Goal: Find specific page/section: Find specific page/section

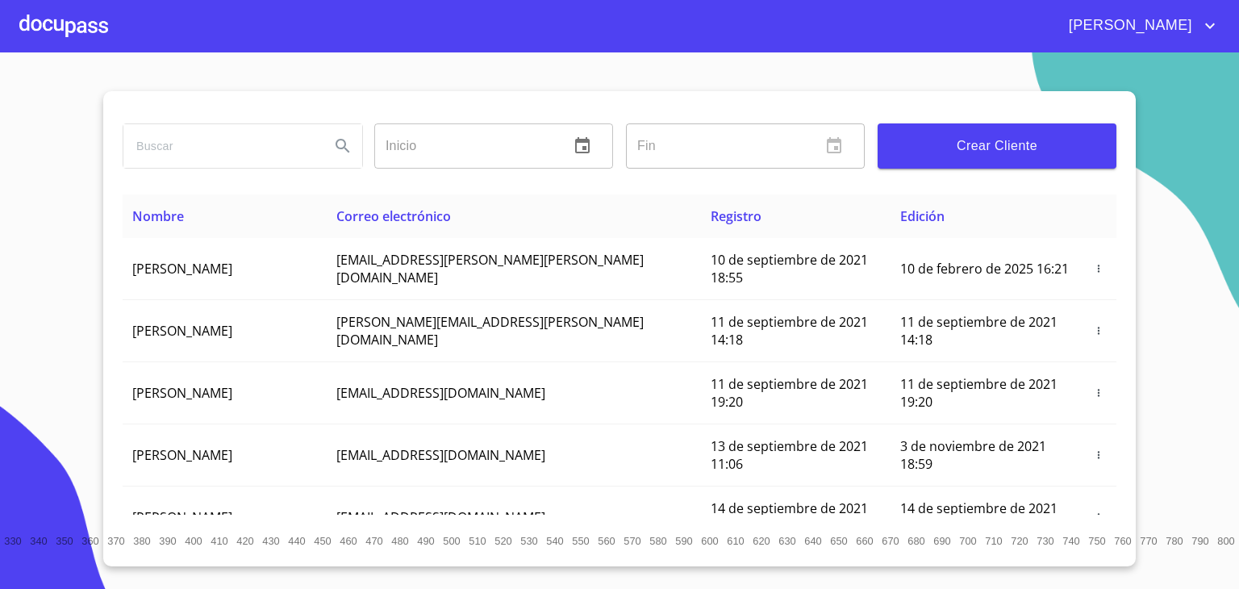
click at [163, 146] on input "search" at bounding box center [220, 146] width 194 height 44
click at [73, 23] on div at bounding box center [63, 26] width 89 height 52
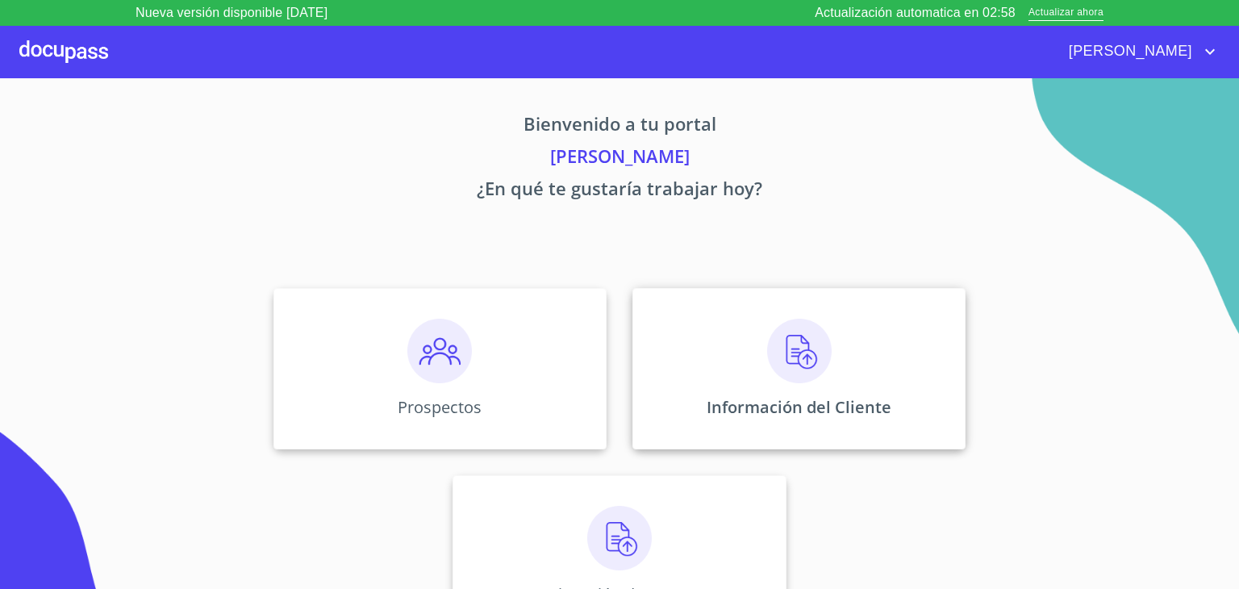
click at [777, 352] on img at bounding box center [799, 351] width 65 height 65
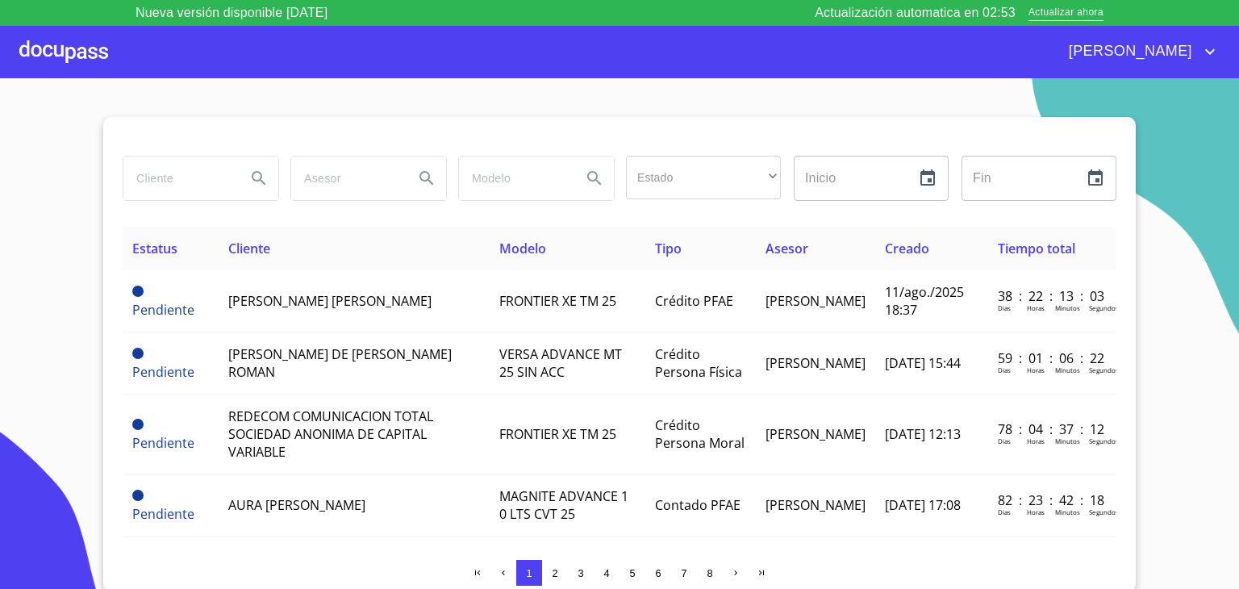
click at [170, 176] on input "search" at bounding box center [178, 179] width 110 height 44
type input "[PERSON_NAME]"
click at [252, 182] on icon "Search" at bounding box center [258, 178] width 19 height 19
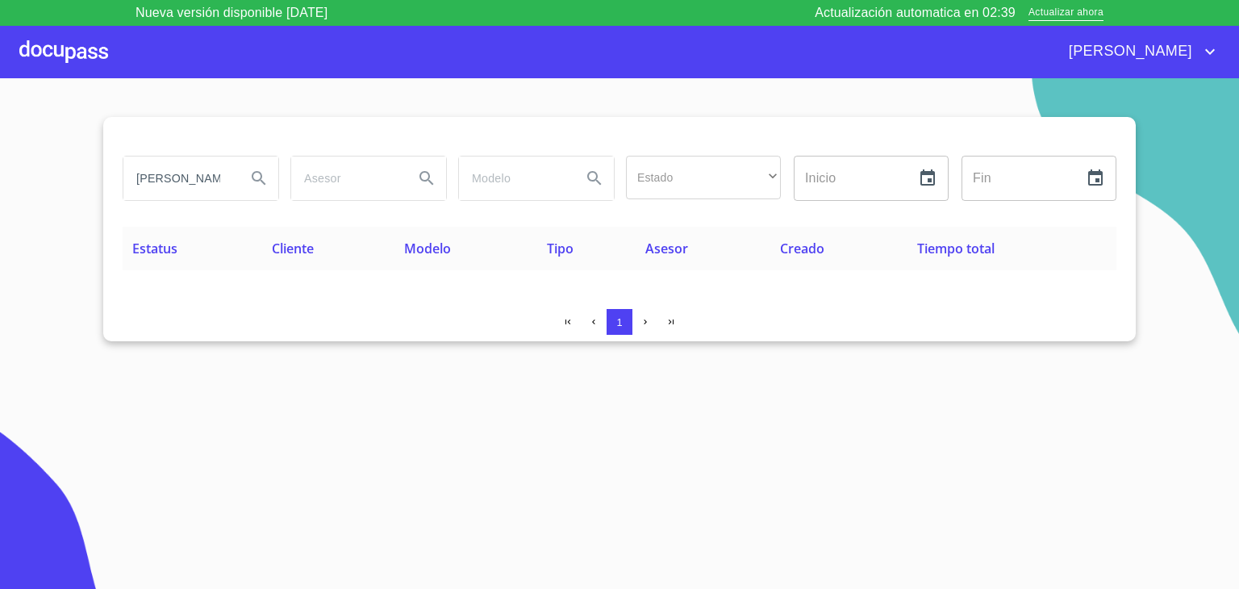
click at [73, 67] on div at bounding box center [63, 52] width 89 height 52
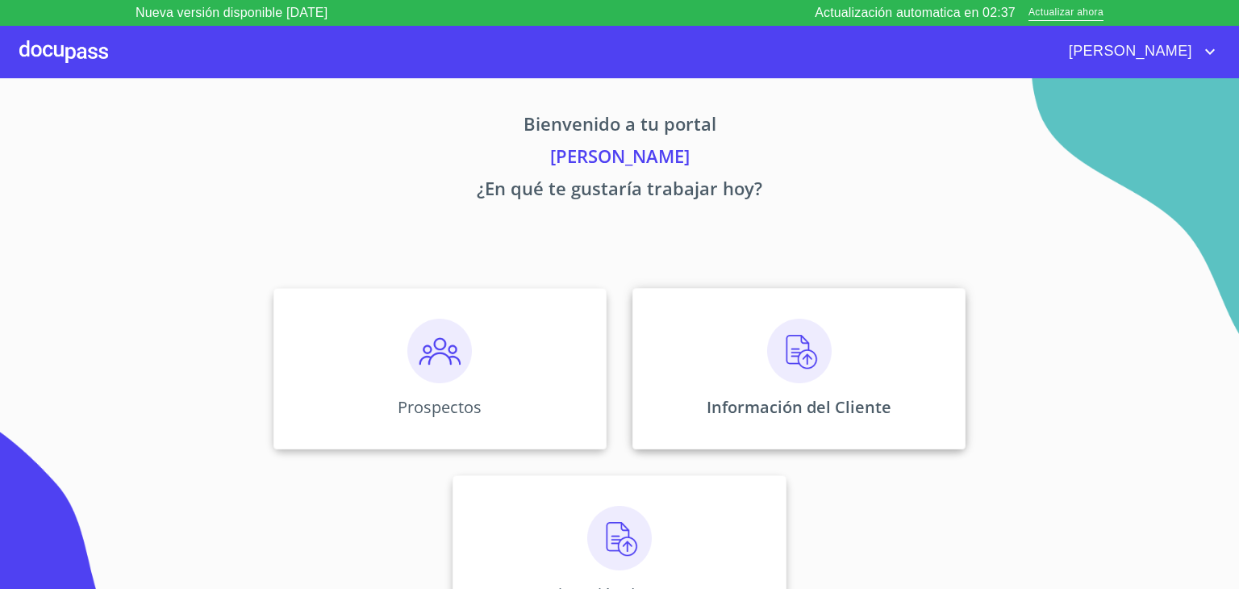
click at [786, 346] on img at bounding box center [799, 351] width 65 height 65
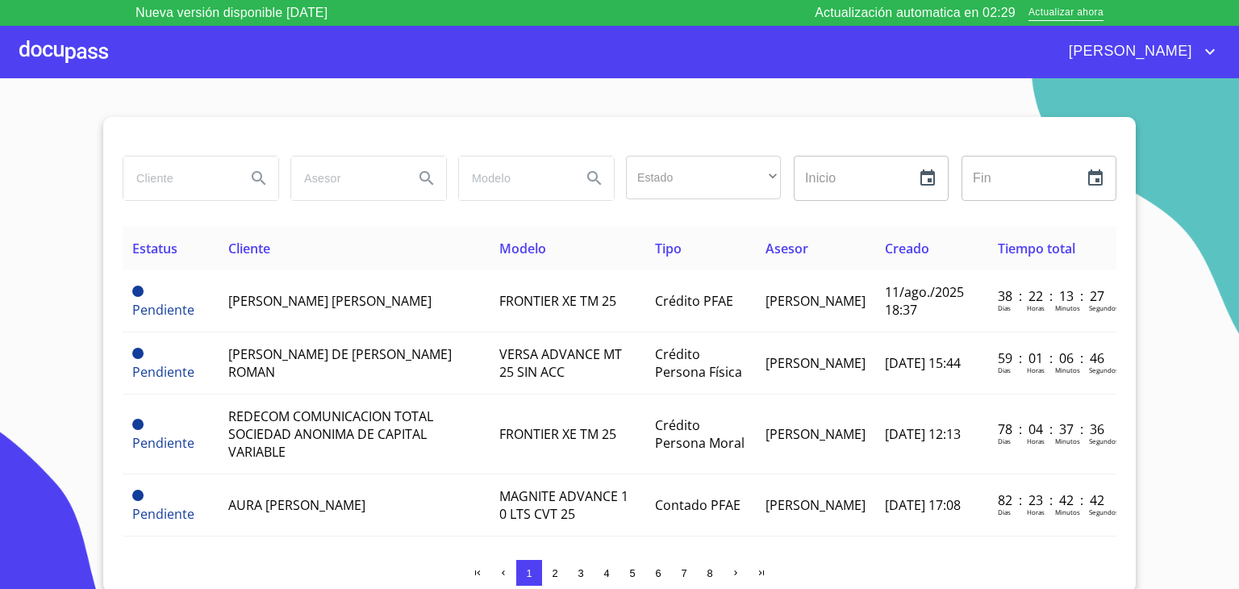
click at [203, 189] on input "search" at bounding box center [178, 179] width 110 height 44
type input "g"
type input "[PERSON_NAME]"
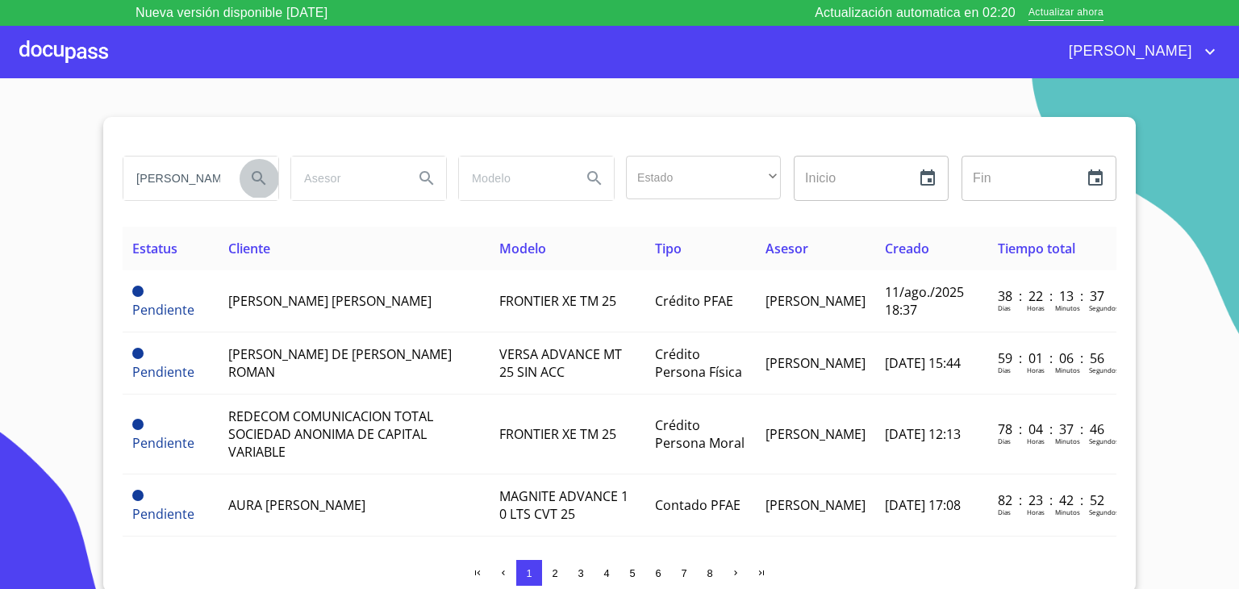
click at [259, 181] on icon "Search" at bounding box center [258, 178] width 19 height 19
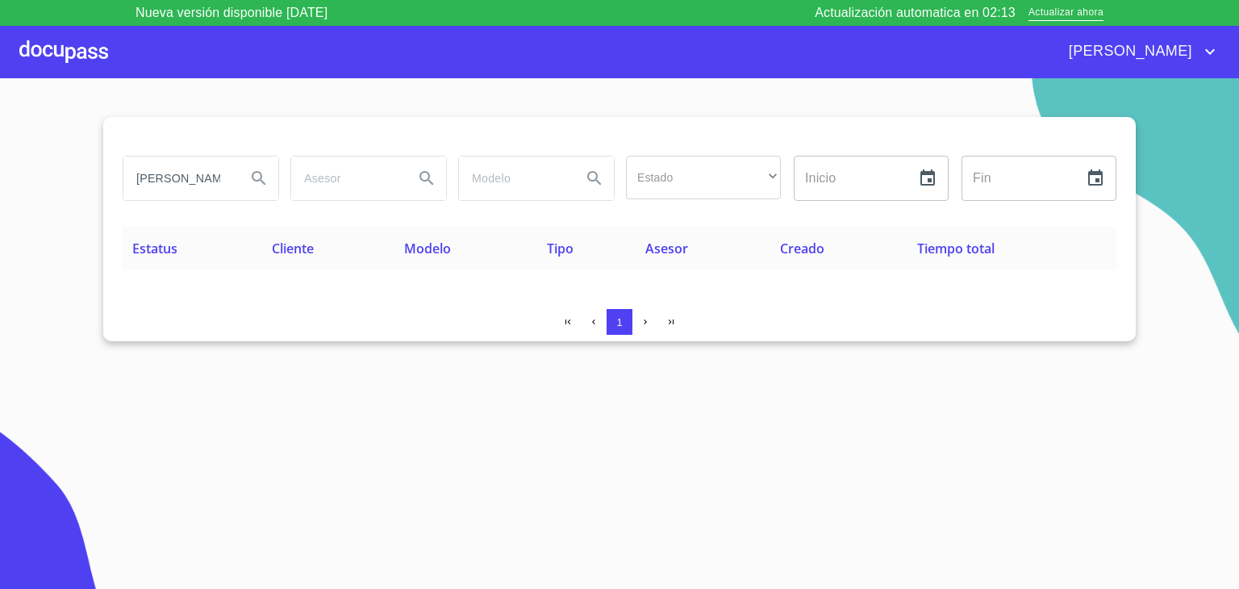
click at [40, 46] on div at bounding box center [63, 52] width 89 height 52
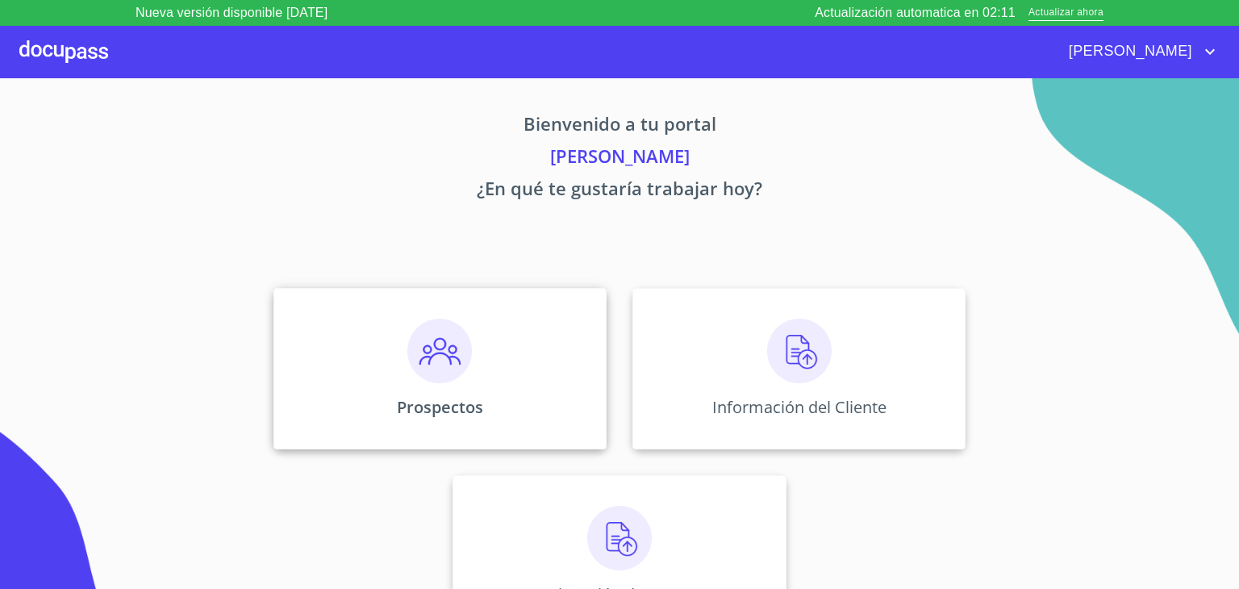
click at [426, 374] on img at bounding box center [439, 351] width 65 height 65
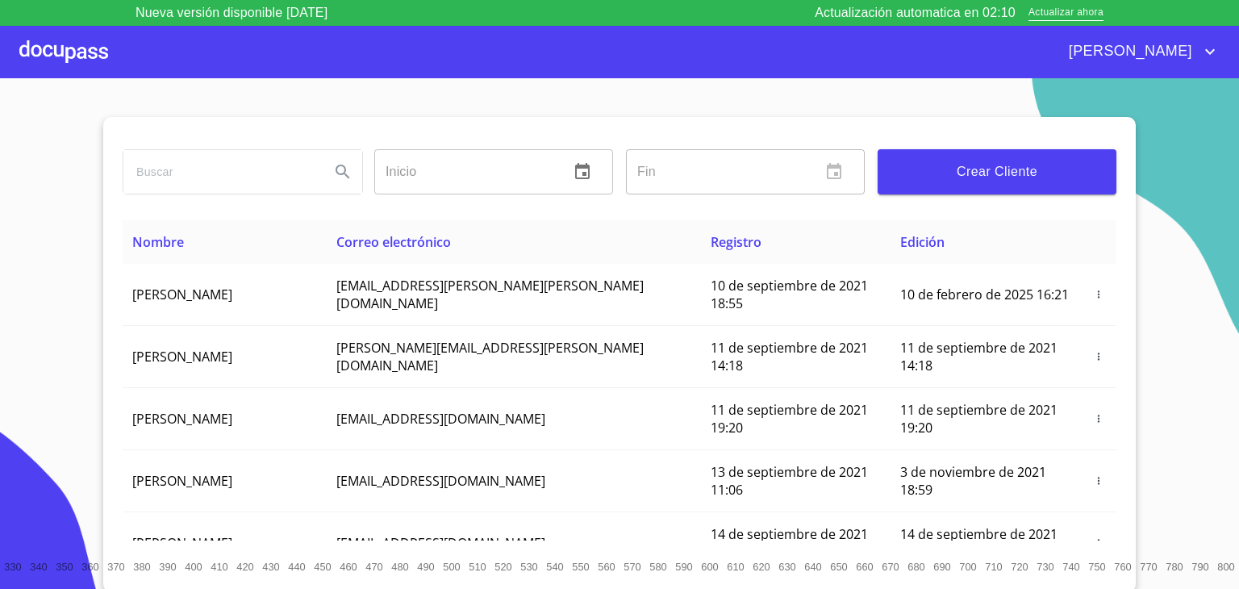
click at [229, 179] on input "search" at bounding box center [220, 172] width 194 height 44
type input "[PERSON_NAME]"
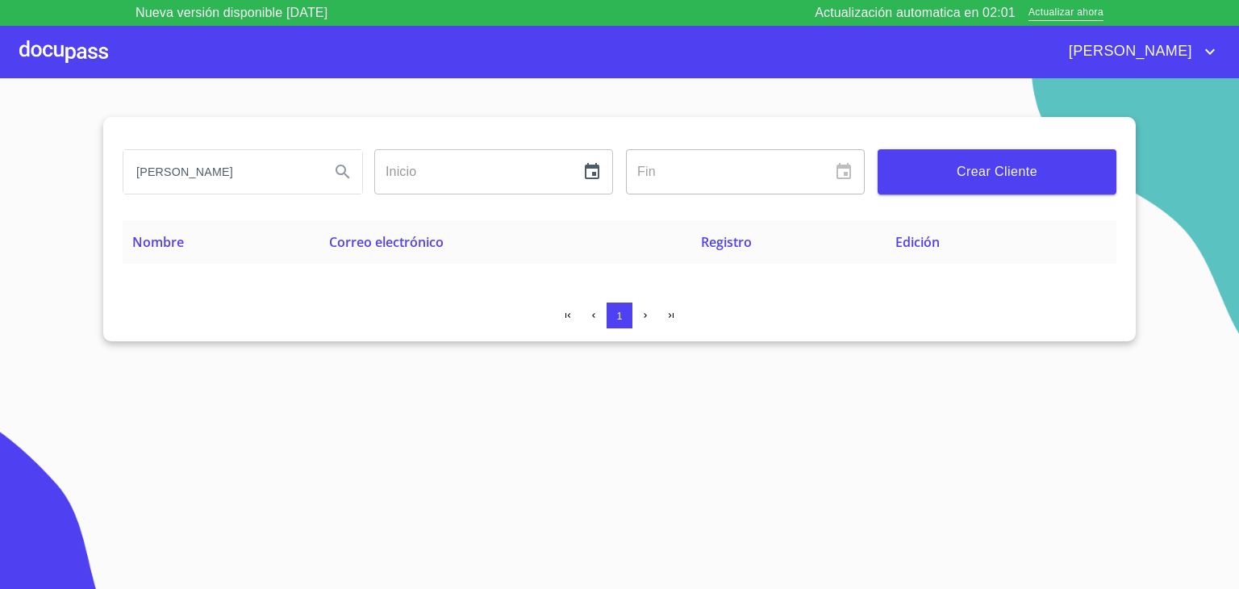
click at [78, 52] on div at bounding box center [63, 52] width 89 height 52
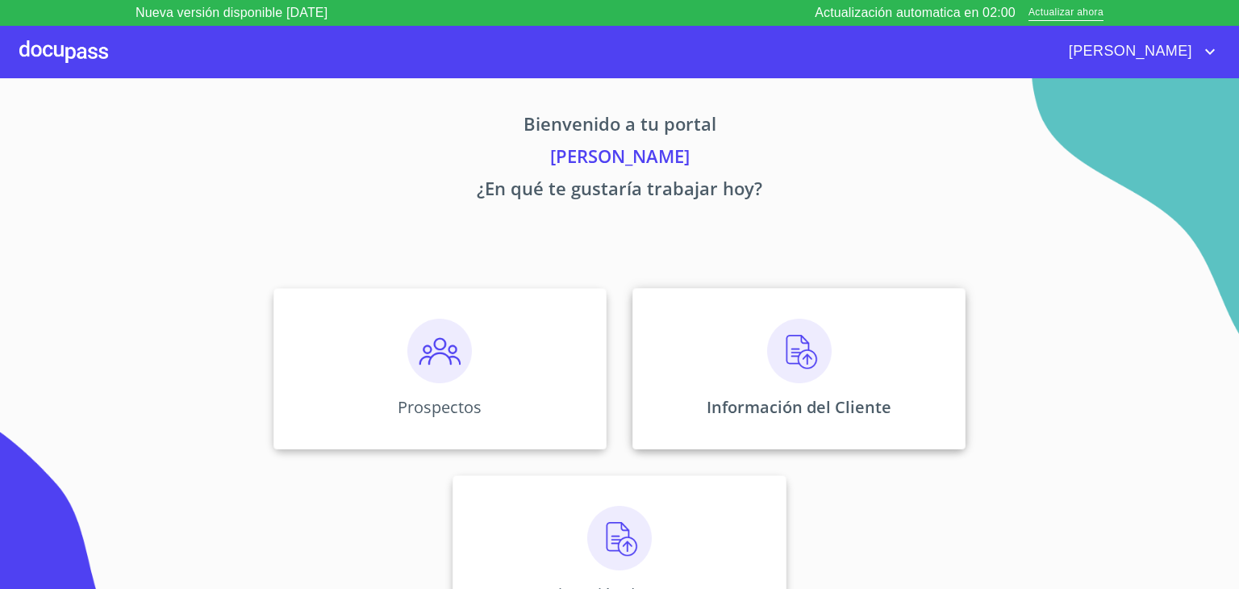
click at [775, 353] on img at bounding box center [799, 351] width 65 height 65
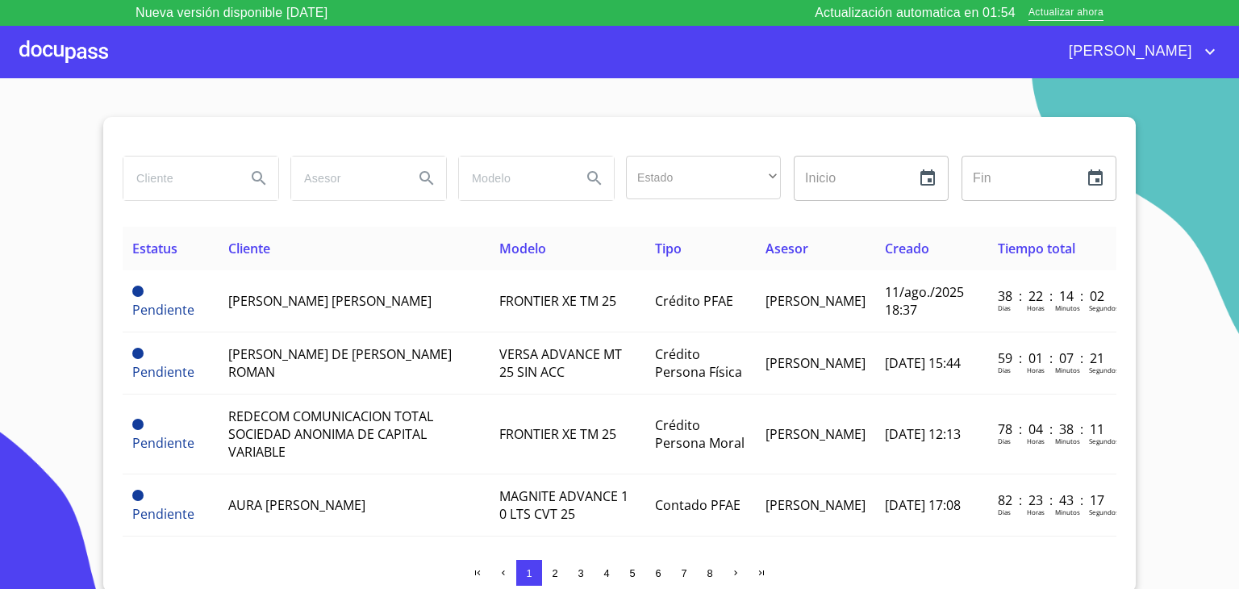
click at [214, 176] on input "search" at bounding box center [178, 179] width 110 height 44
type input "[PERSON_NAME]"
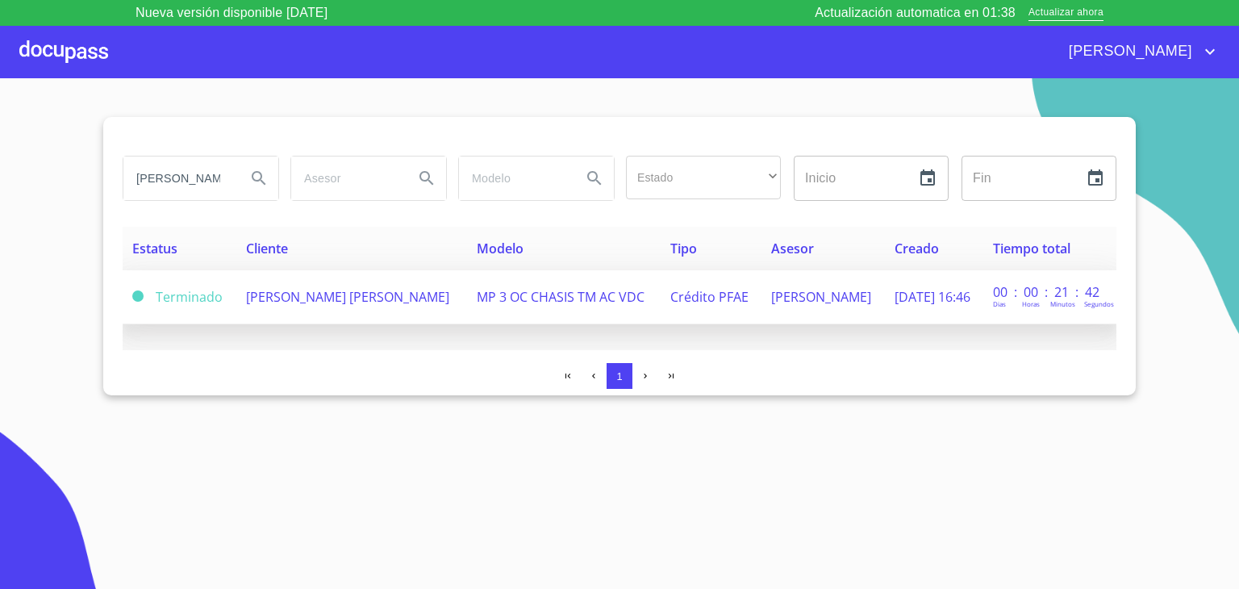
drag, startPoint x: 244, startPoint y: 293, endPoint x: 314, endPoint y: 324, distance: 75.9
click at [314, 324] on td "[PERSON_NAME] [PERSON_NAME]" at bounding box center [351, 297] width 231 height 54
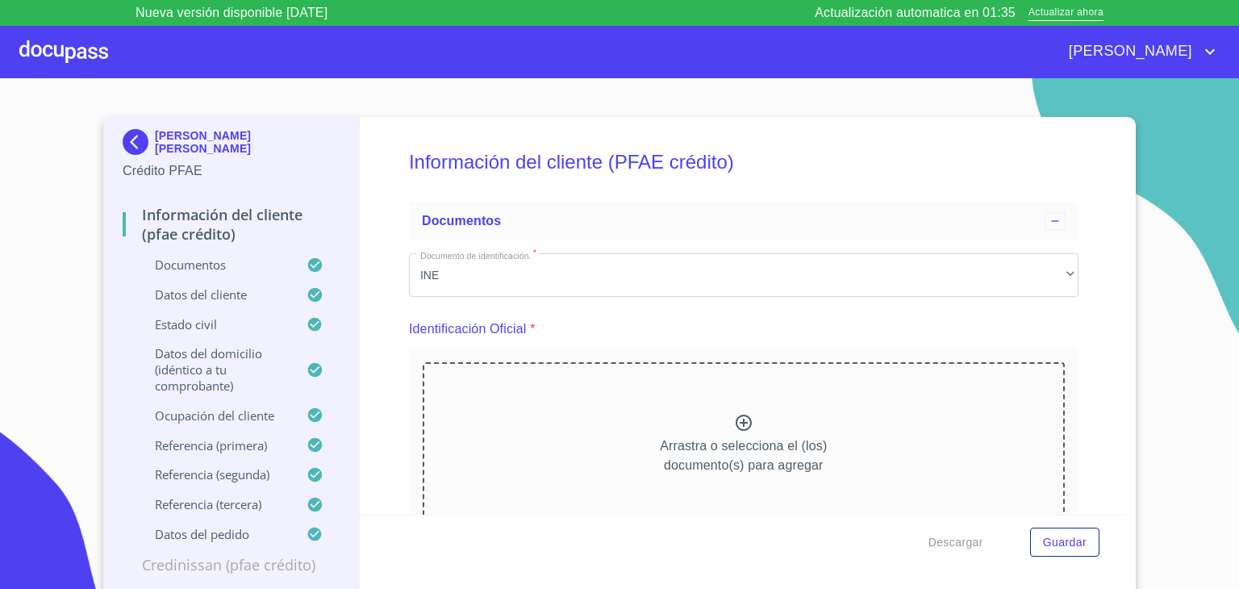
click at [313, 324] on icon at bounding box center [323, 324] width 33 height 17
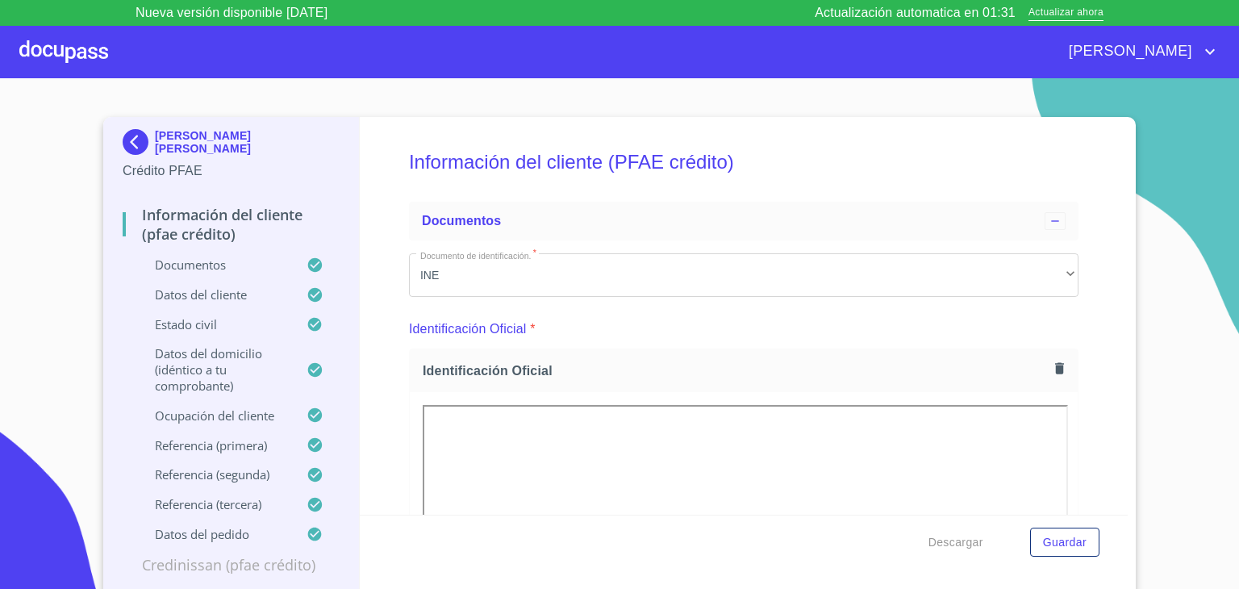
drag, startPoint x: 152, startPoint y: 130, endPoint x: 217, endPoint y: 153, distance: 69.4
click at [217, 153] on p "[PERSON_NAME] [PERSON_NAME]" at bounding box center [247, 142] width 185 height 26
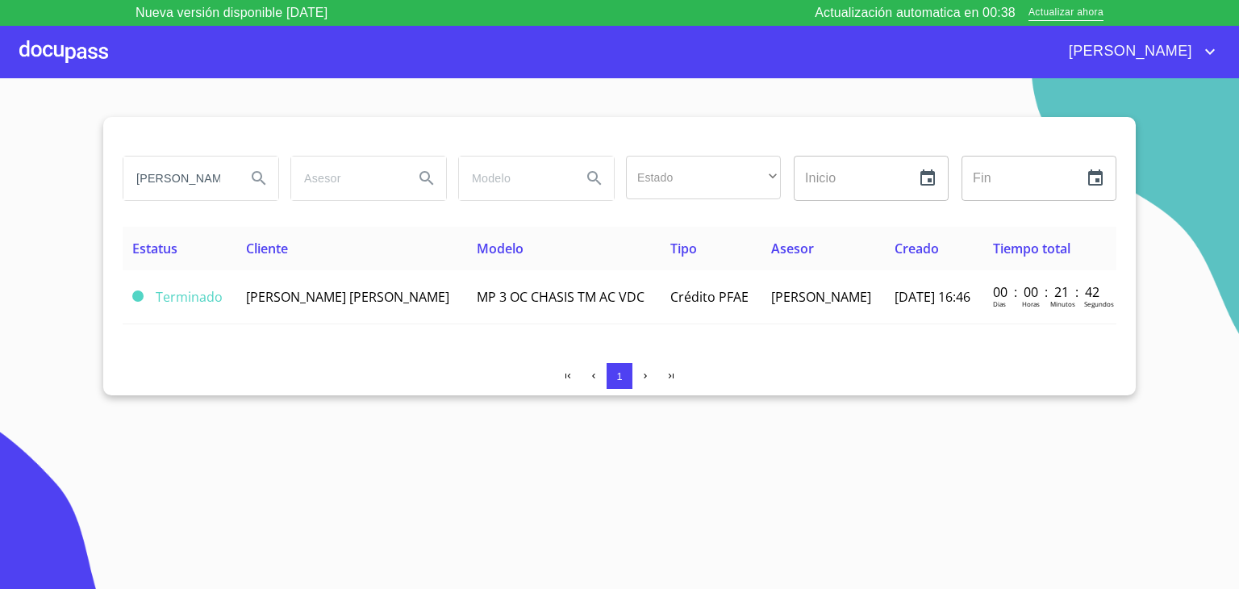
click at [77, 58] on div at bounding box center [63, 52] width 89 height 52
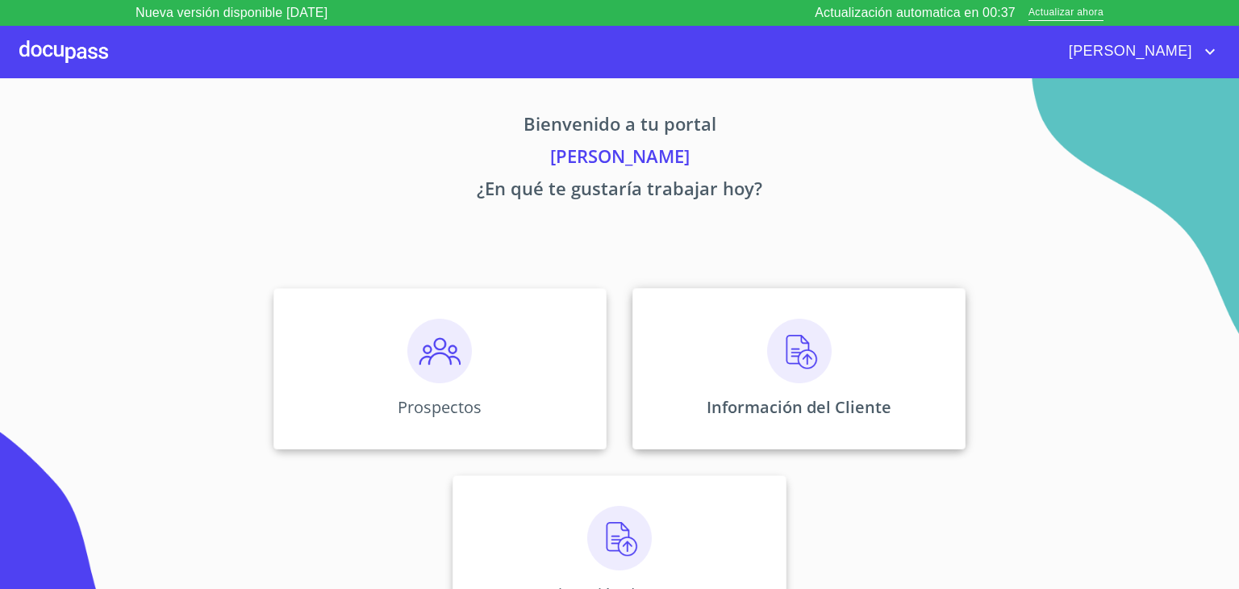
click at [779, 356] on img at bounding box center [799, 351] width 65 height 65
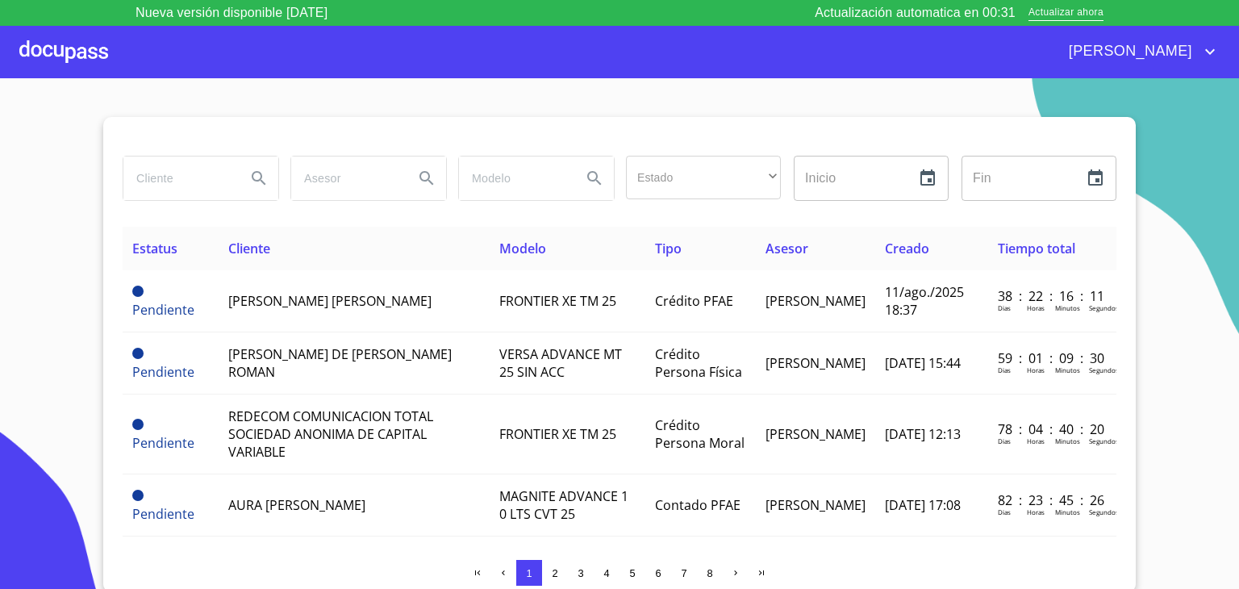
click at [169, 178] on input "search" at bounding box center [178, 179] width 110 height 44
type input "[PERSON_NAME]"
click at [254, 172] on icon "Search" at bounding box center [259, 178] width 14 height 14
